Goal: Information Seeking & Learning: Learn about a topic

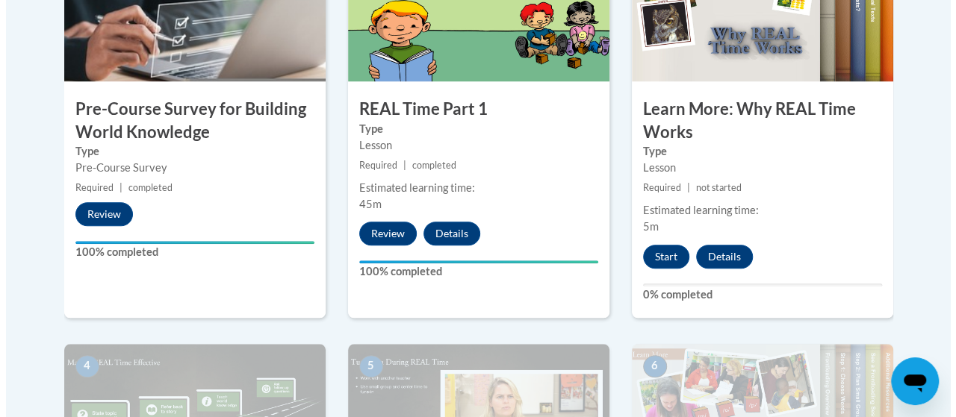
scroll to position [597, 0]
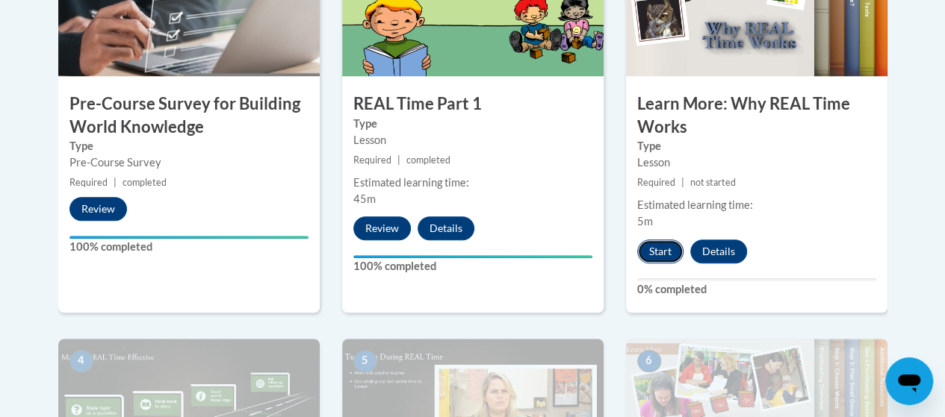
click at [662, 248] on button "Start" at bounding box center [660, 252] width 46 height 24
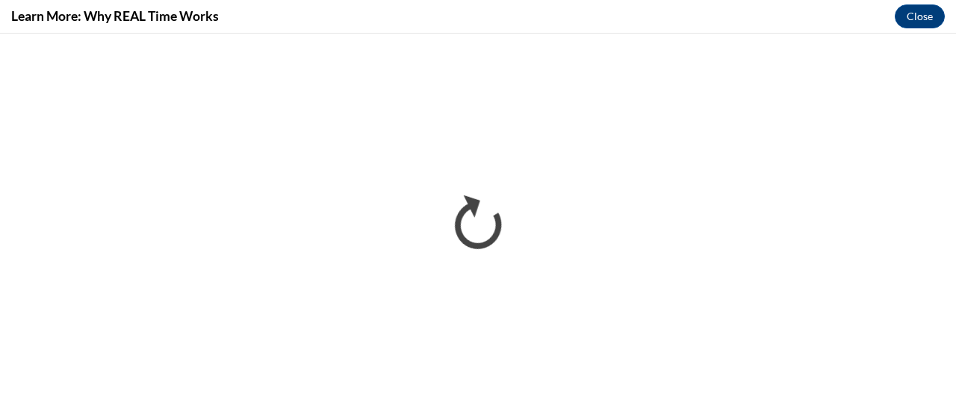
scroll to position [0, 0]
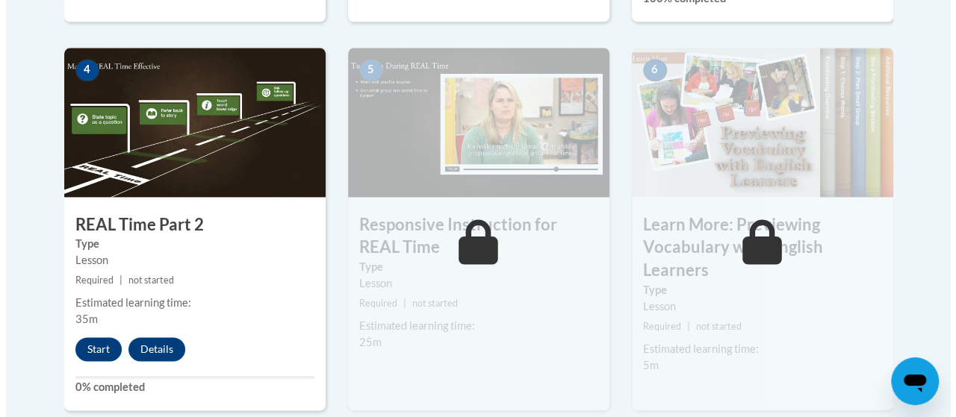
scroll to position [971, 0]
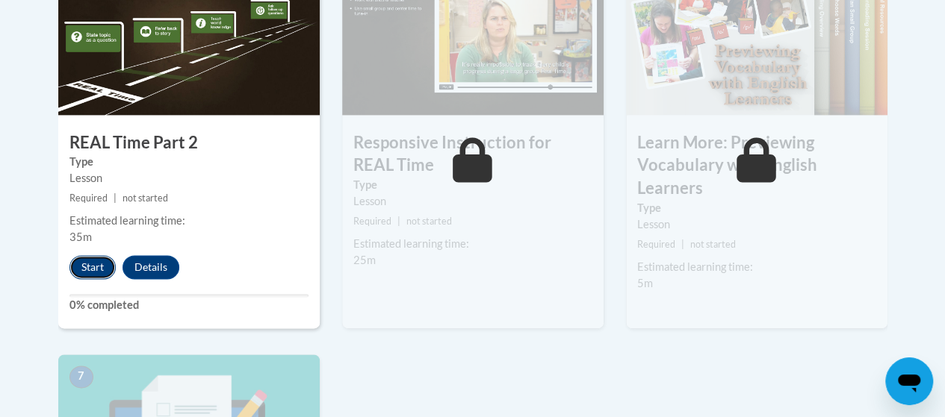
click at [84, 262] on button "Start" at bounding box center [92, 267] width 46 height 24
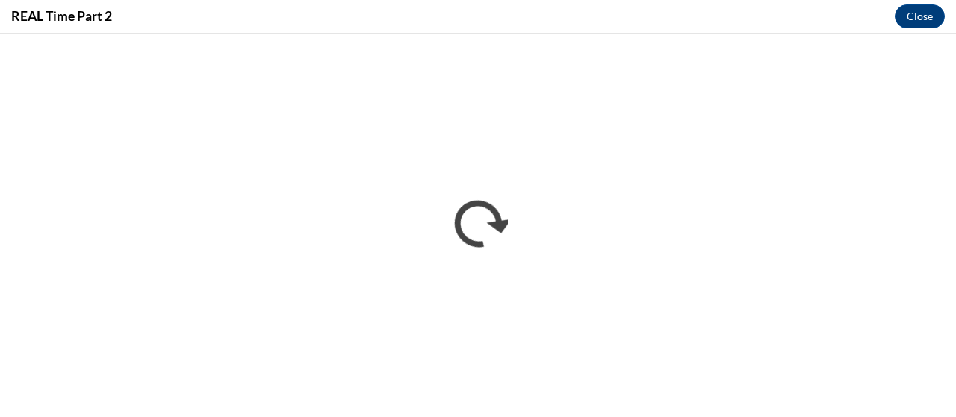
scroll to position [0, 0]
